Goal: Obtain resource: Download file/media

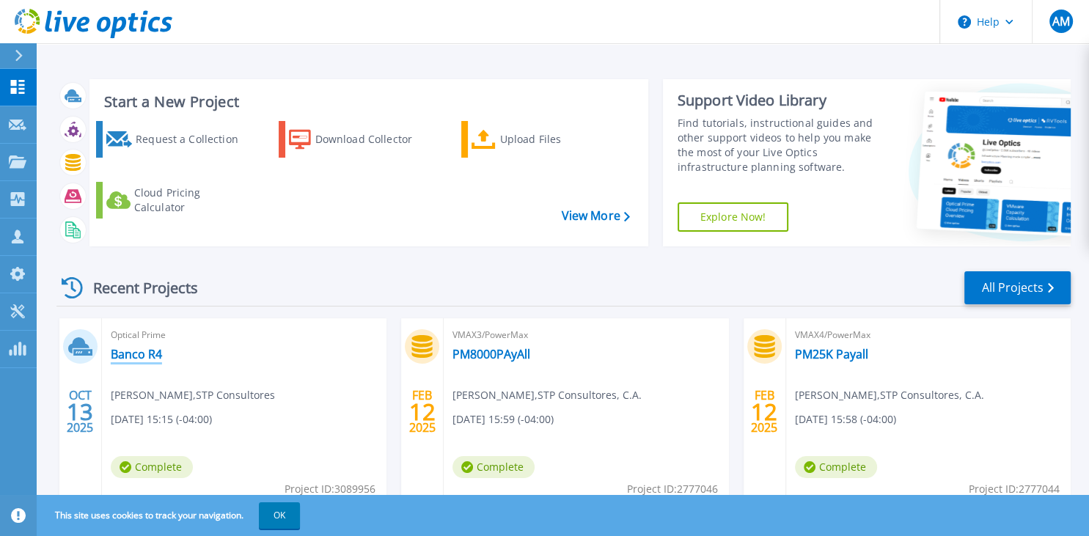
click at [126, 355] on link "Banco R4" at bounding box center [136, 354] width 51 height 15
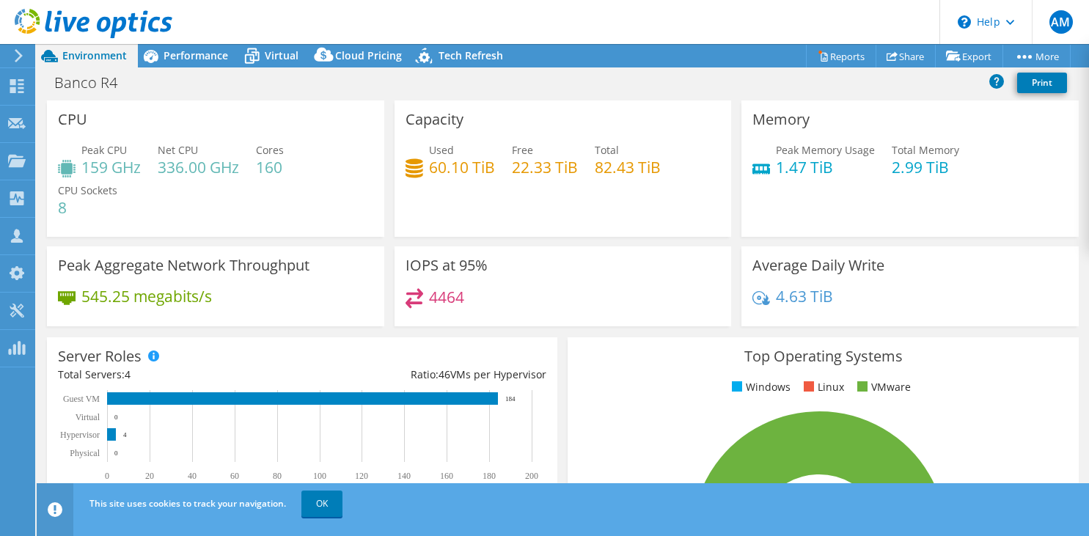
select select "USD"
click at [192, 54] on span "Performance" at bounding box center [196, 55] width 65 height 14
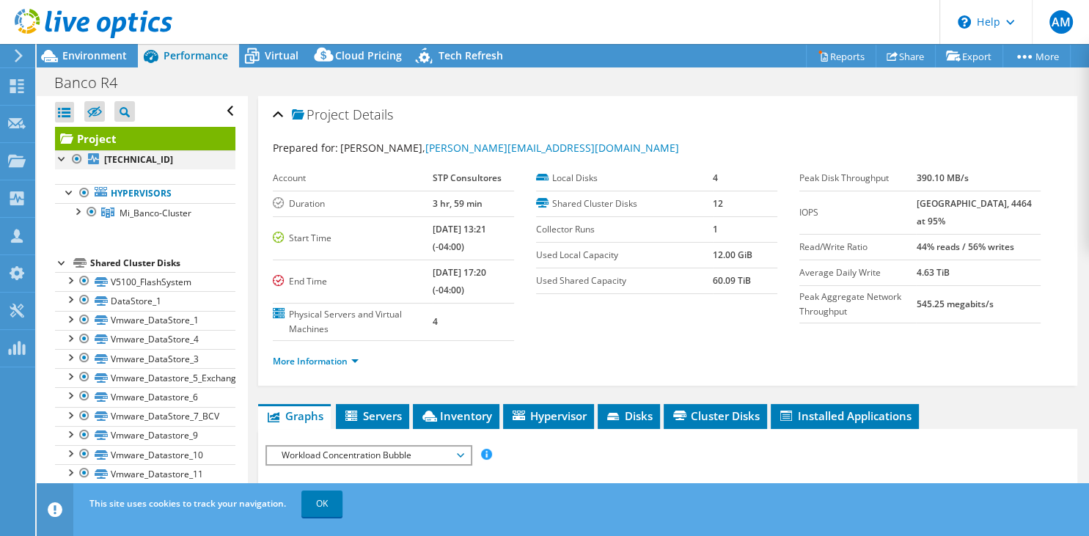
click at [58, 154] on div at bounding box center [62, 157] width 15 height 15
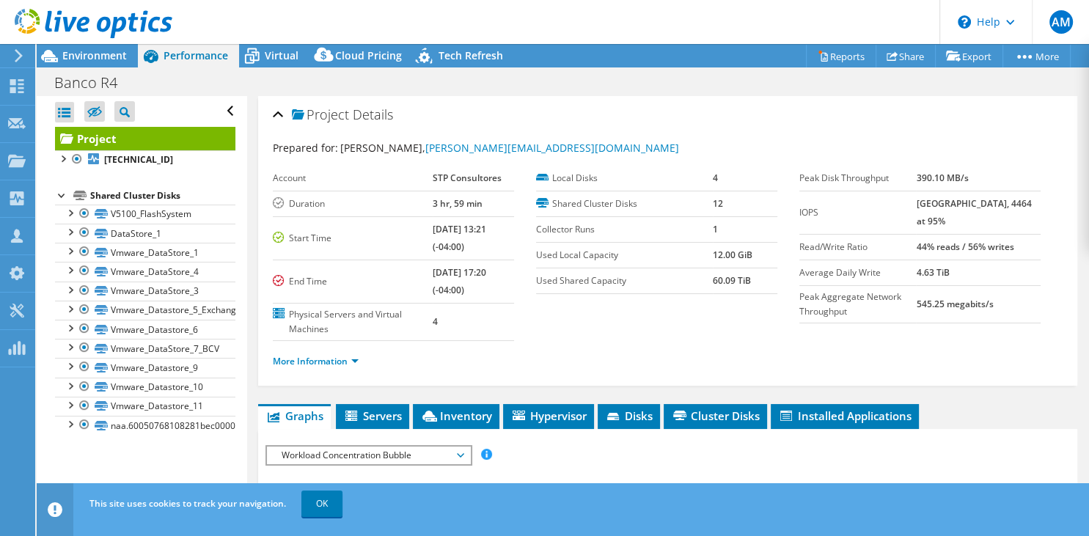
click at [55, 196] on div at bounding box center [62, 194] width 15 height 15
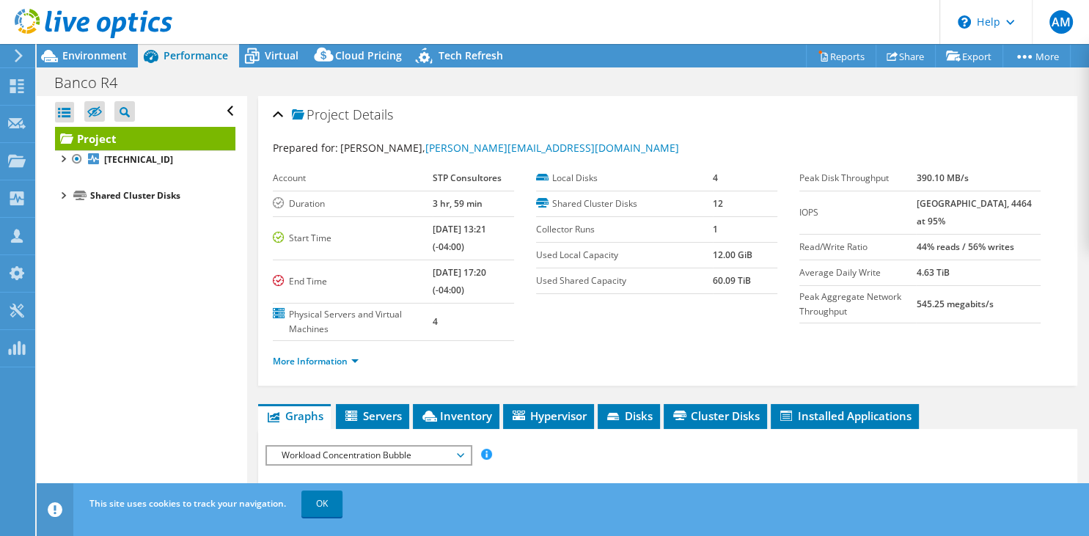
click at [60, 193] on div at bounding box center [62, 194] width 15 height 15
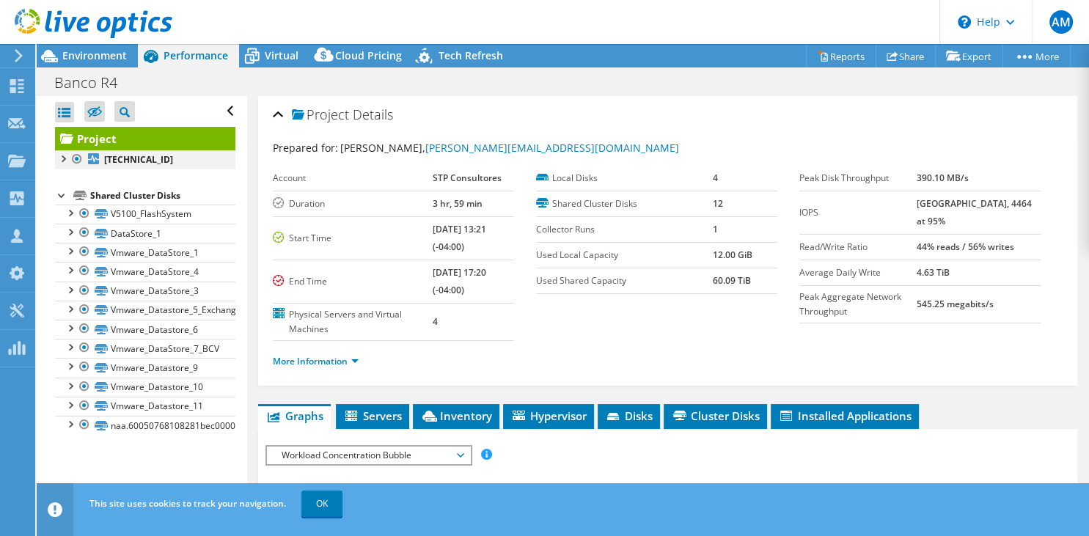
click at [61, 157] on div at bounding box center [62, 157] width 15 height 15
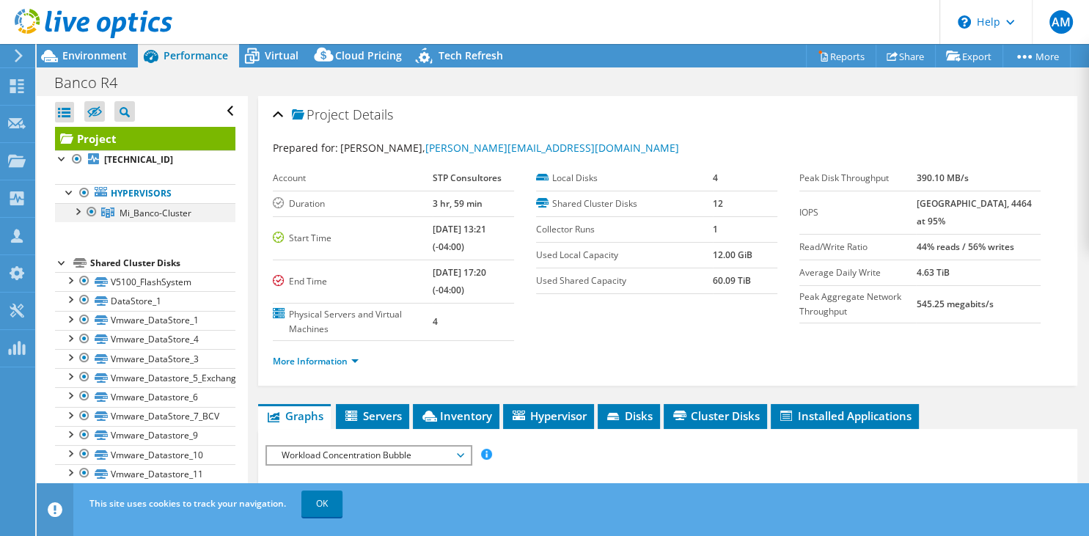
click at [77, 210] on div at bounding box center [77, 210] width 15 height 15
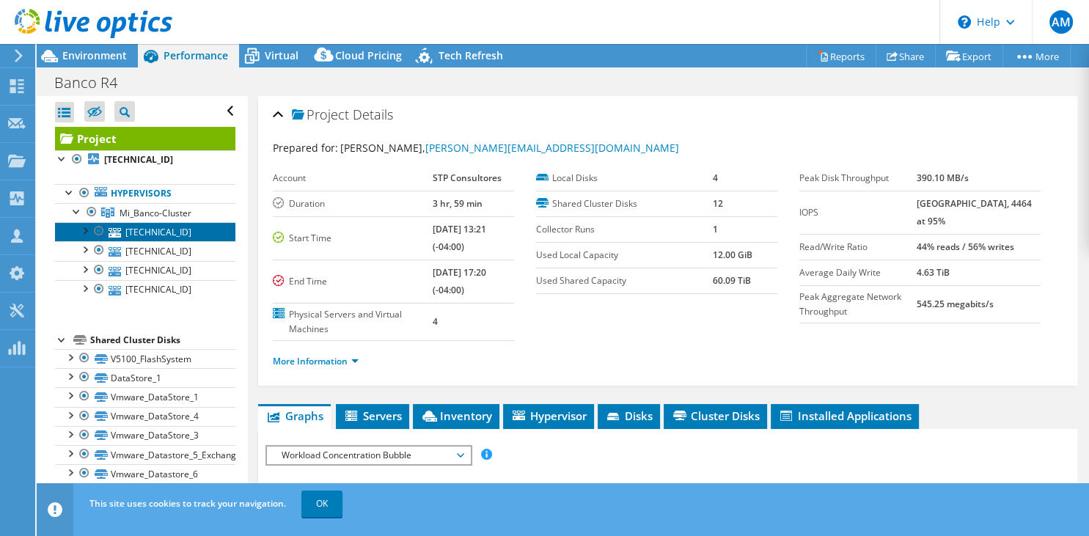
click at [175, 236] on link "[TECHNICAL_ID]" at bounding box center [145, 231] width 180 height 19
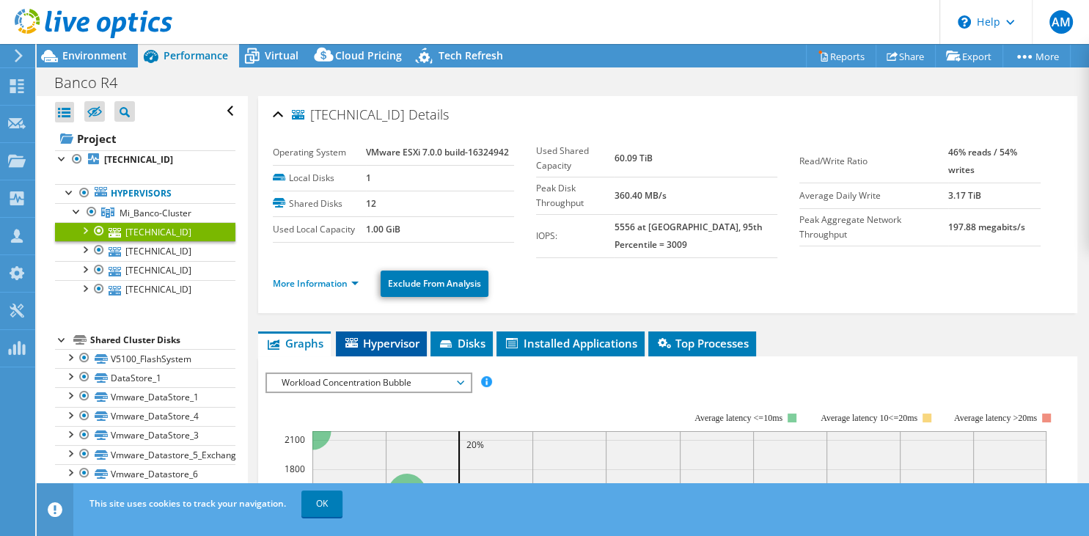
click at [387, 342] on span "Hypervisor" at bounding box center [381, 343] width 76 height 15
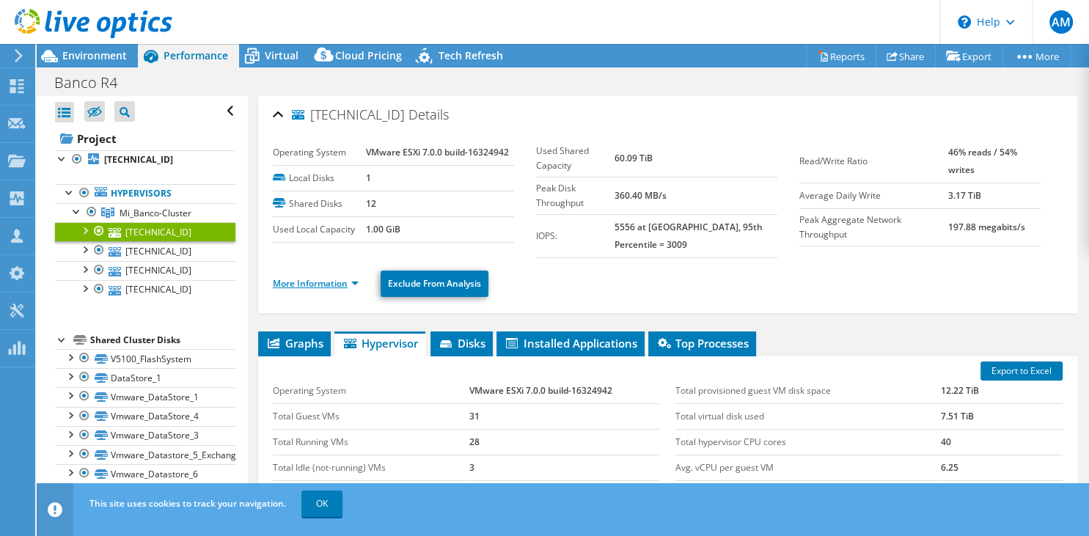
click at [351, 282] on link "More Information" at bounding box center [316, 283] width 86 height 12
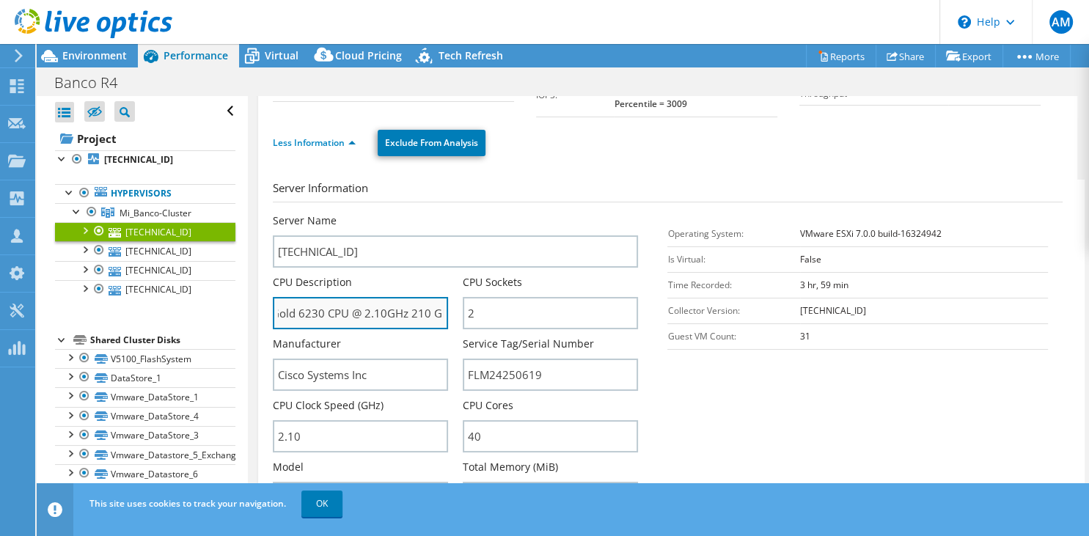
scroll to position [0, 97]
drag, startPoint x: 388, startPoint y: 309, endPoint x: 396, endPoint y: 312, distance: 8.6
click at [396, 312] on input "Intel(R) Xeon(R) Gold 6230 CPU @ 2.10GHz 210 GHz" at bounding box center [360, 313] width 175 height 32
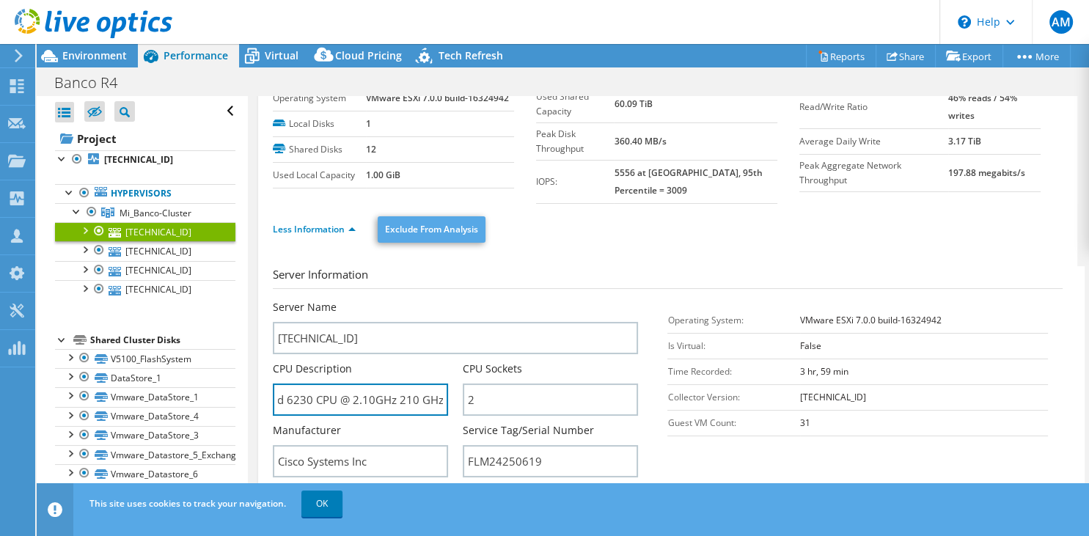
scroll to position [0, 0]
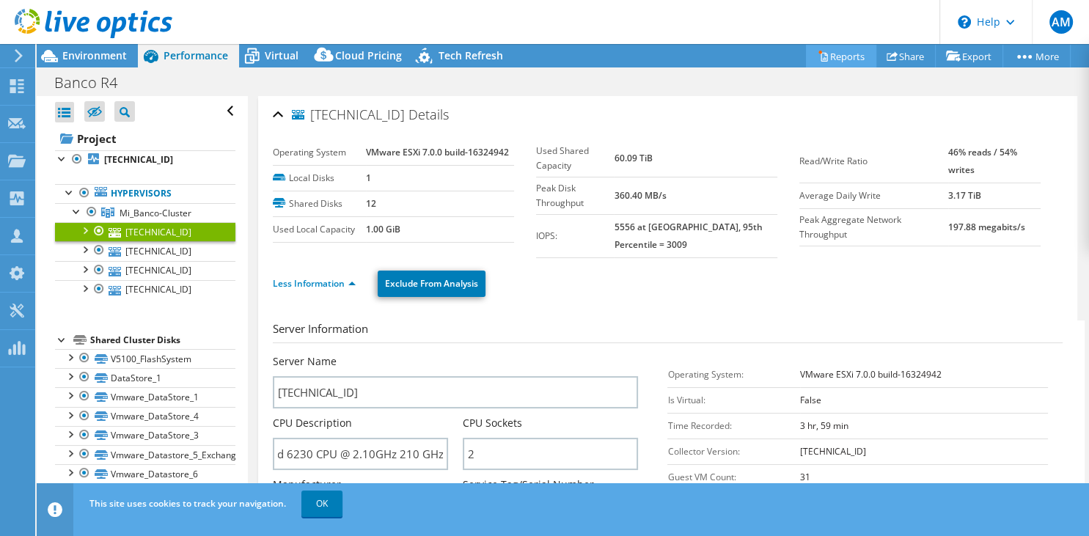
click at [840, 55] on link "Reports" at bounding box center [841, 56] width 70 height 23
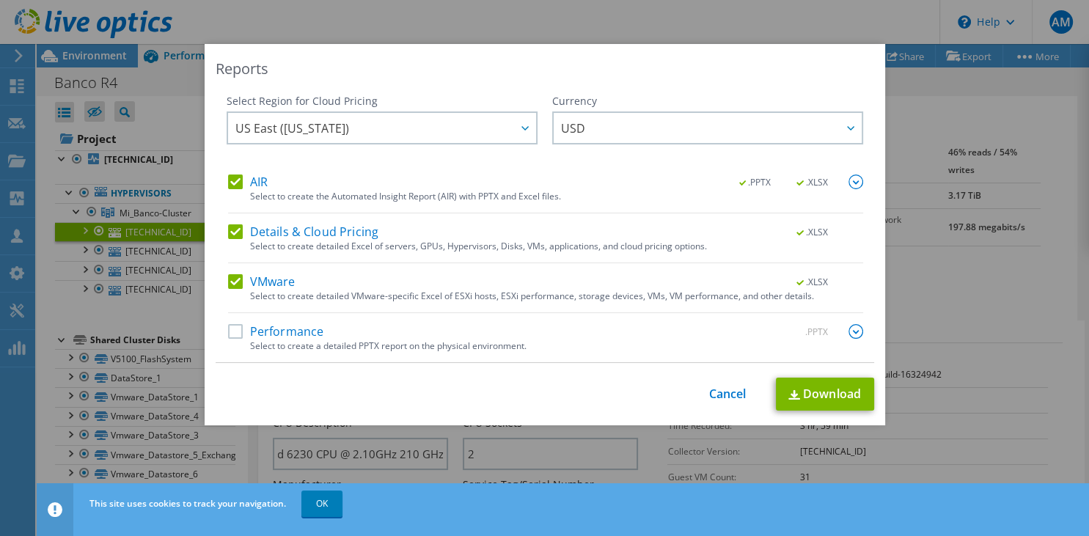
click at [236, 228] on label "Details & Cloud Pricing" at bounding box center [303, 231] width 151 height 15
click at [0, 0] on input "Details & Cloud Pricing" at bounding box center [0, 0] width 0 height 0
click at [237, 285] on label "VMware" at bounding box center [261, 281] width 67 height 15
click at [0, 0] on input "VMware" at bounding box center [0, 0] width 0 height 0
click at [854, 183] on img at bounding box center [856, 182] width 15 height 15
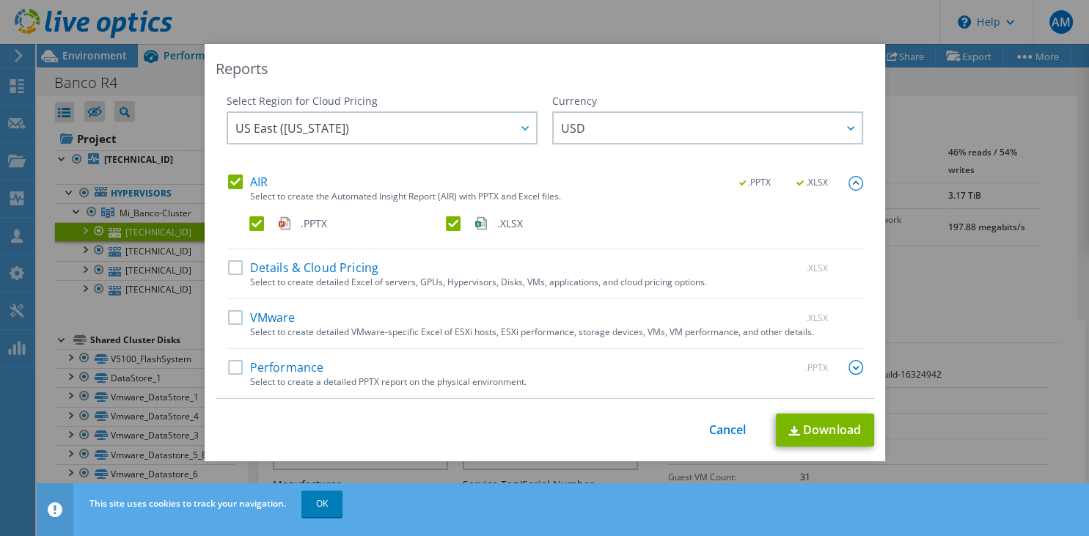
click at [856, 184] on img at bounding box center [856, 183] width 15 height 15
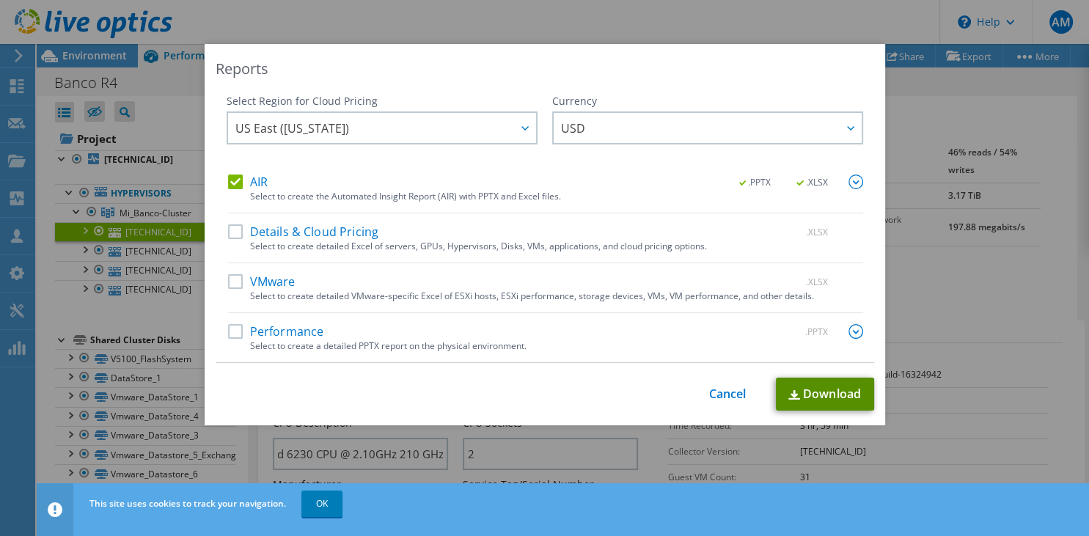
click at [832, 395] on link "Download" at bounding box center [825, 394] width 98 height 33
click at [726, 394] on link "Cancel" at bounding box center [727, 394] width 37 height 14
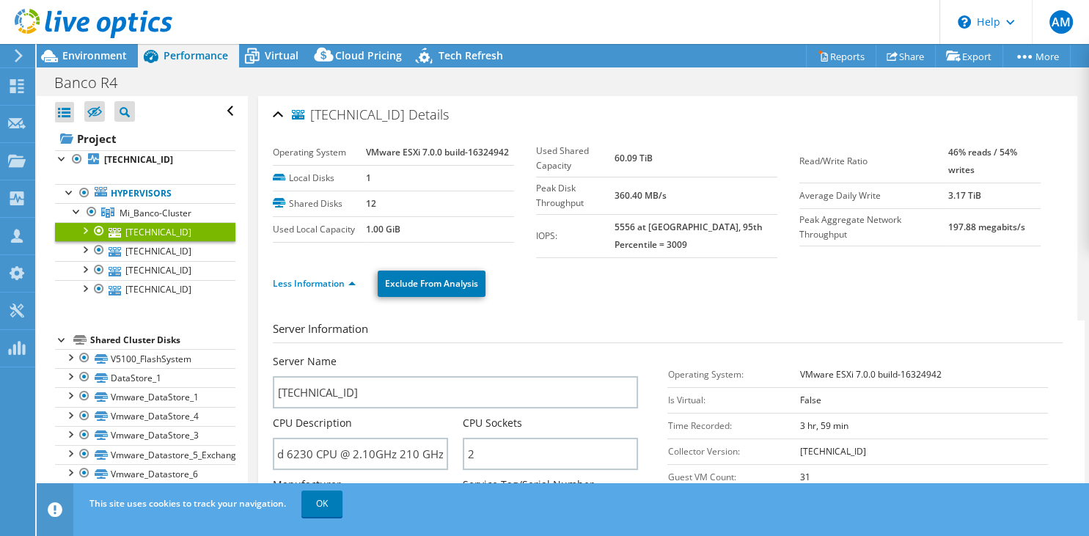
click at [279, 110] on div "[TECHNICAL_ID] Details" at bounding box center [668, 116] width 790 height 32
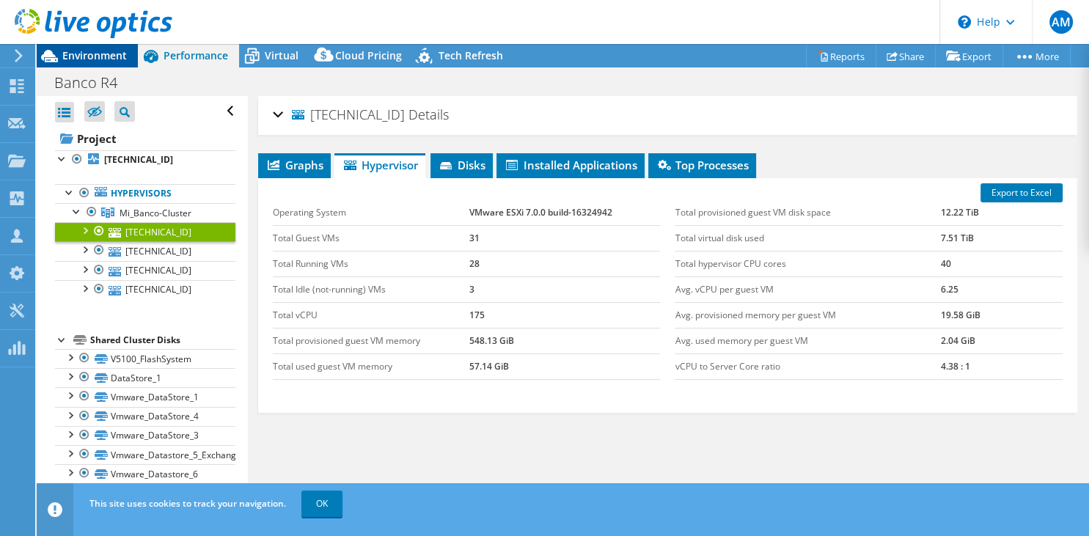
click at [95, 57] on span "Environment" at bounding box center [94, 55] width 65 height 14
